Goal: Navigation & Orientation: Find specific page/section

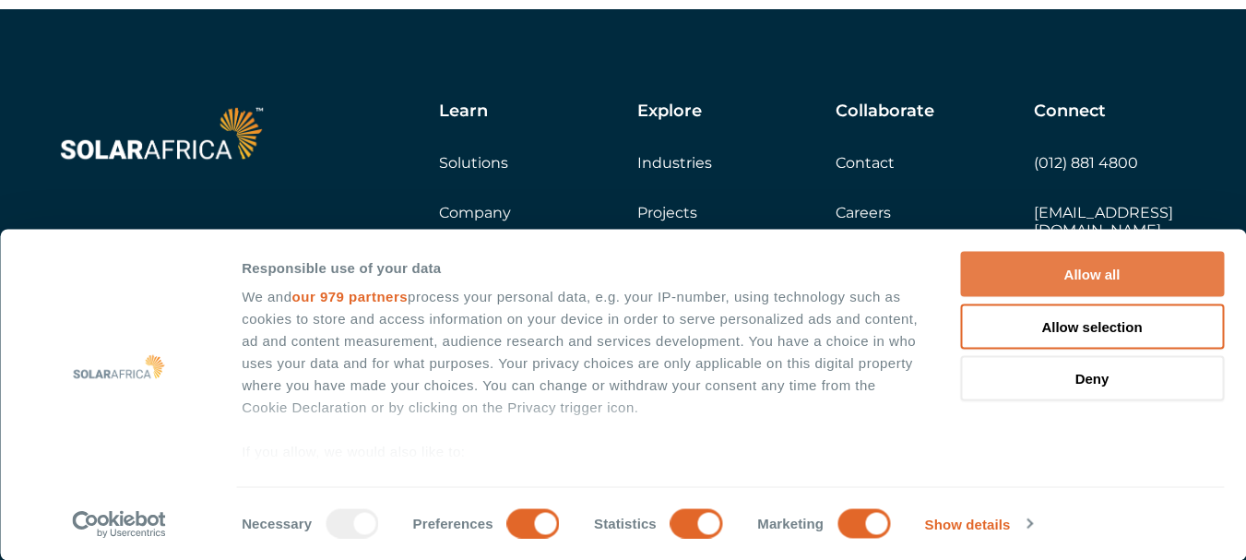
click at [1108, 268] on button "Allow all" at bounding box center [1092, 274] width 264 height 45
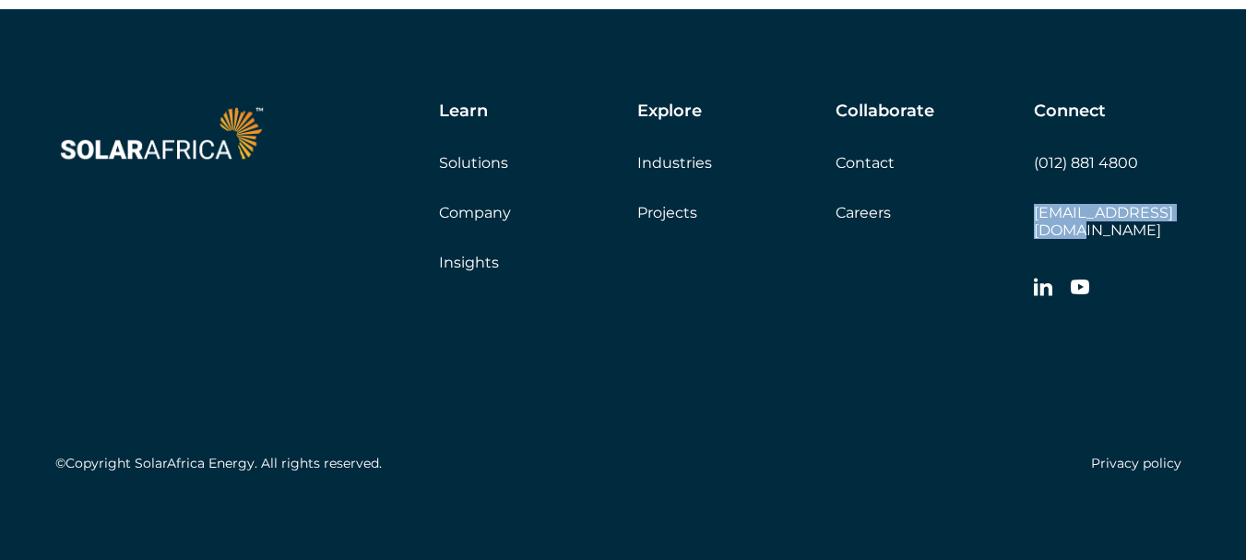
drag, startPoint x: 1193, startPoint y: 214, endPoint x: 1034, endPoint y: 219, distance: 159.6
click at [1034, 219] on div "Learn Solutions Company Insights Explore Industries Projects Collaborate Contac…" at bounding box center [623, 290] width 1246 height 563
copy link "[EMAIL_ADDRESS][DOMAIN_NAME]"
click at [1158, 357] on div "©Copyright SolarAfrica Energy. All rights reserved. Privacy policy" at bounding box center [622, 394] width 1135 height 172
click at [853, 221] on link "Careers" at bounding box center [862, 213] width 55 height 18
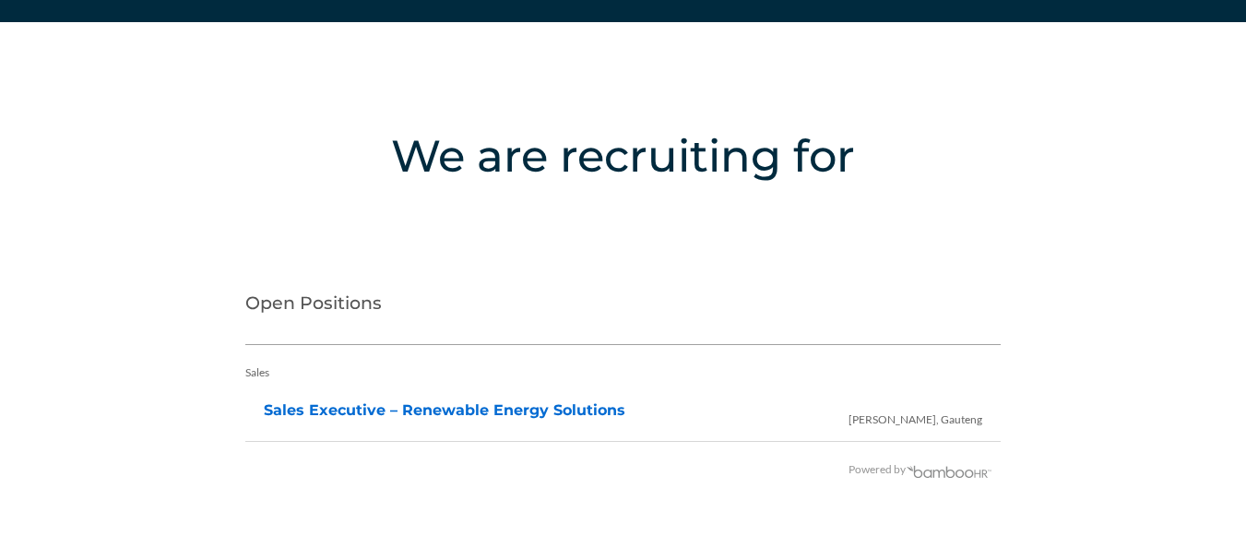
scroll to position [3790, 0]
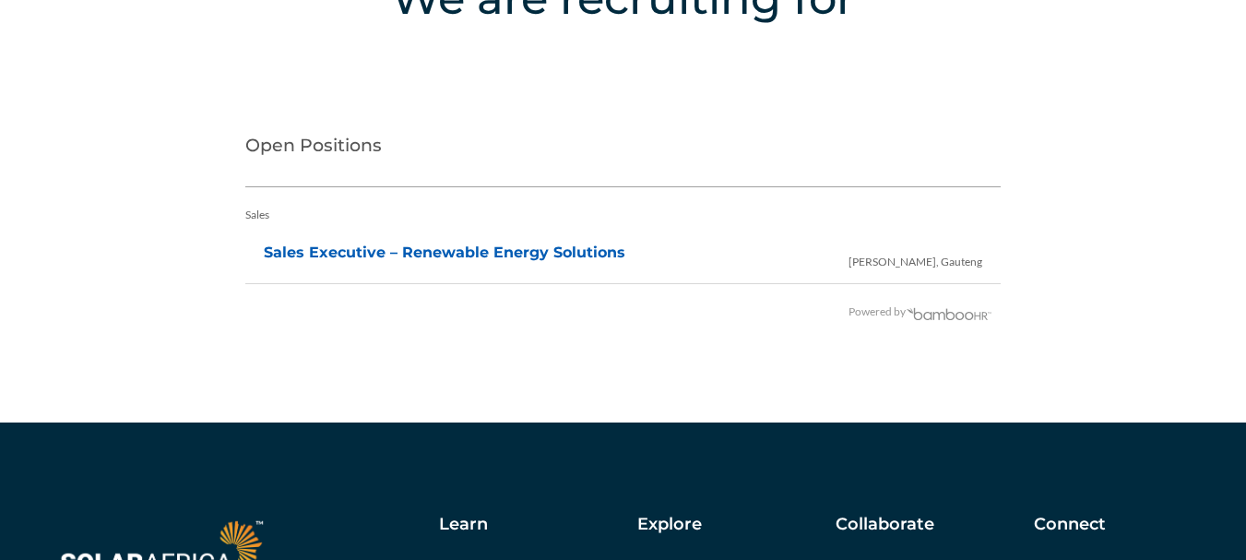
click at [547, 260] on link "Sales Executive – Renewable Energy Solutions" at bounding box center [444, 252] width 361 height 18
